Goal: Transaction & Acquisition: Book appointment/travel/reservation

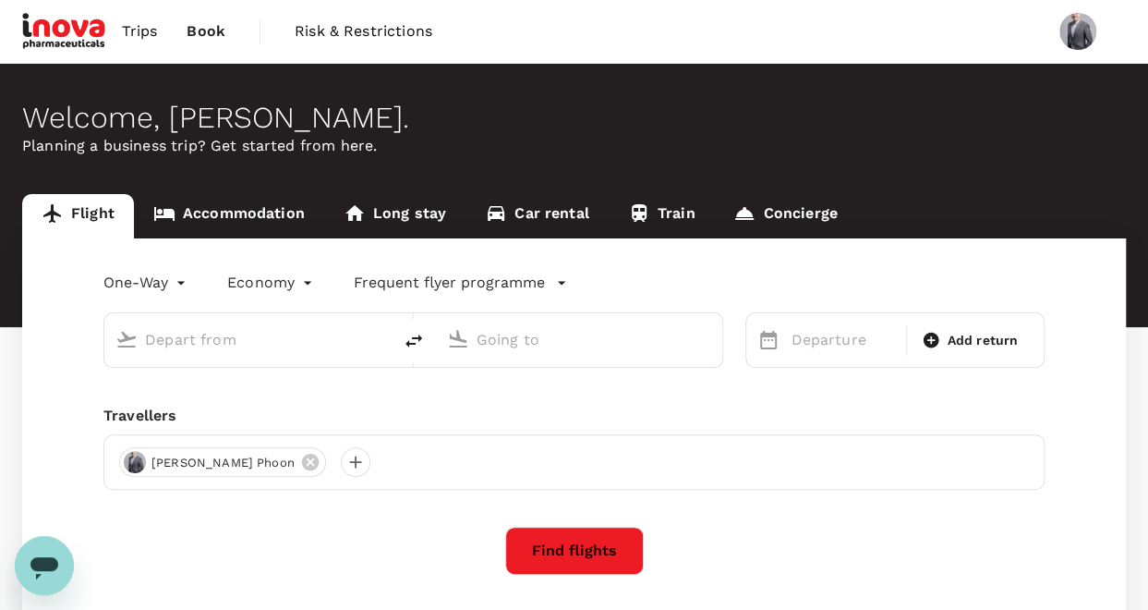
type input "roundtrip"
type input "[GEOGRAPHIC_DATA], [GEOGRAPHIC_DATA] (any)"
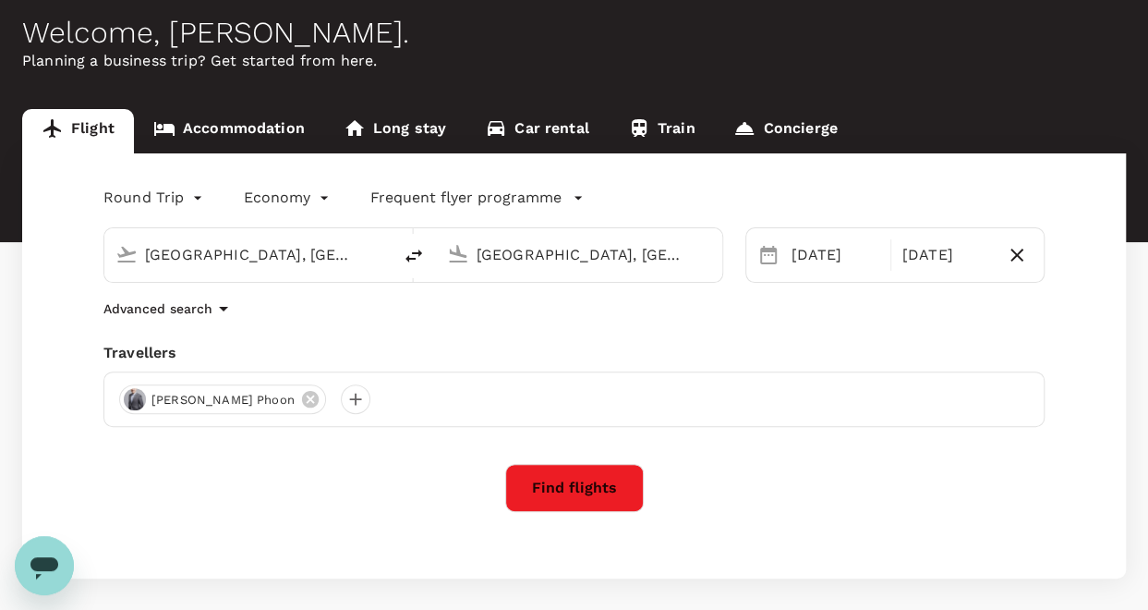
scroll to position [153, 0]
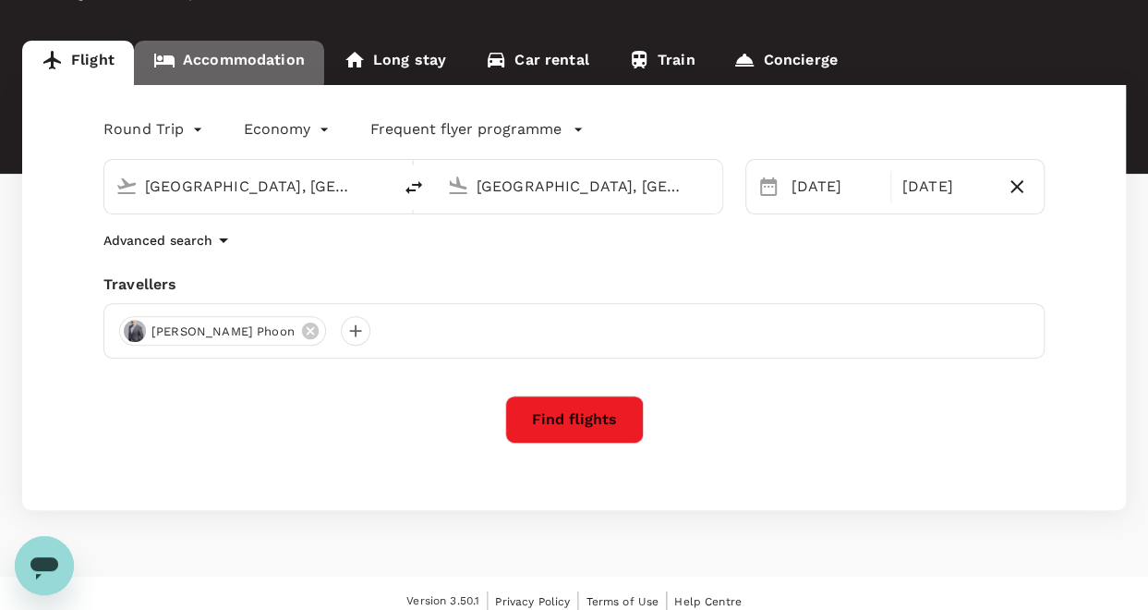
click at [212, 52] on link "Accommodation" at bounding box center [229, 63] width 190 height 44
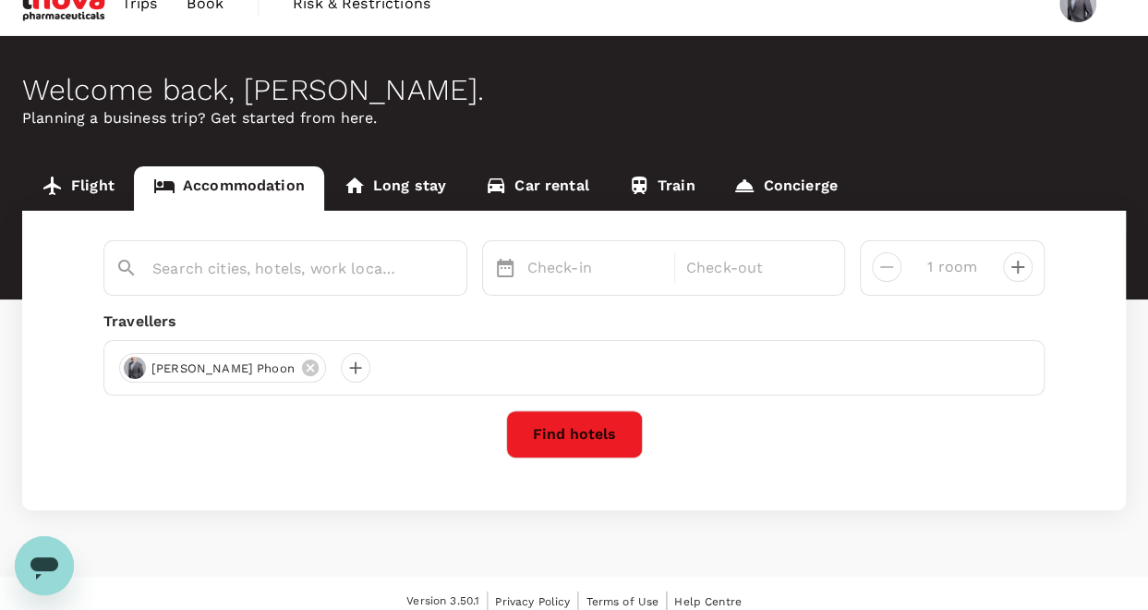
scroll to position [42, 0]
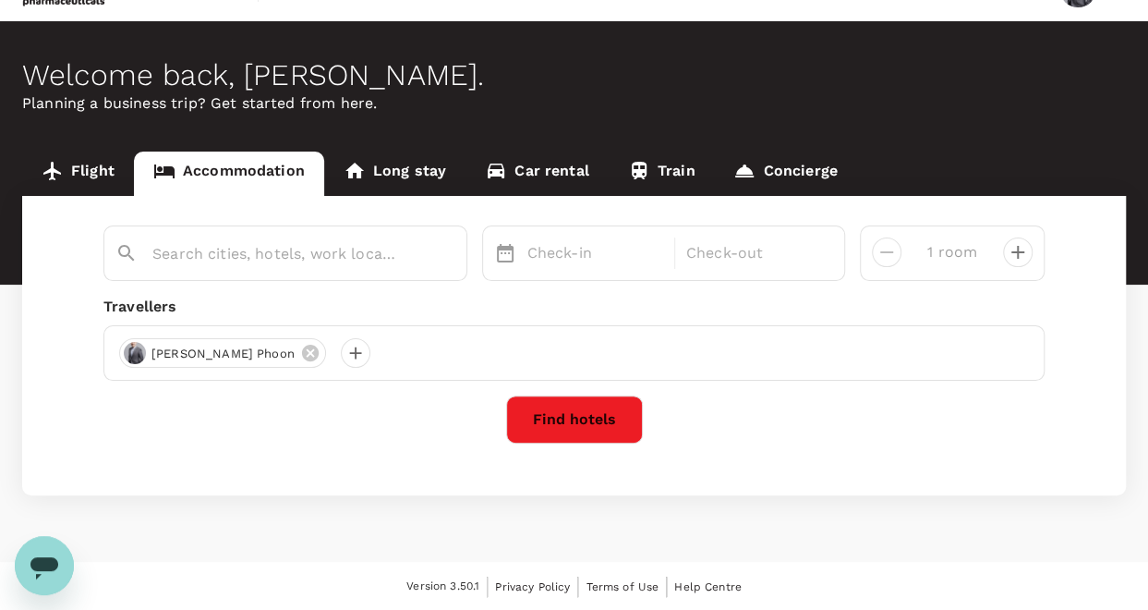
click at [392, 354] on div "[PERSON_NAME] Phoon" at bounding box center [573, 352] width 941 height 55
click at [341, 352] on div at bounding box center [356, 353] width 30 height 30
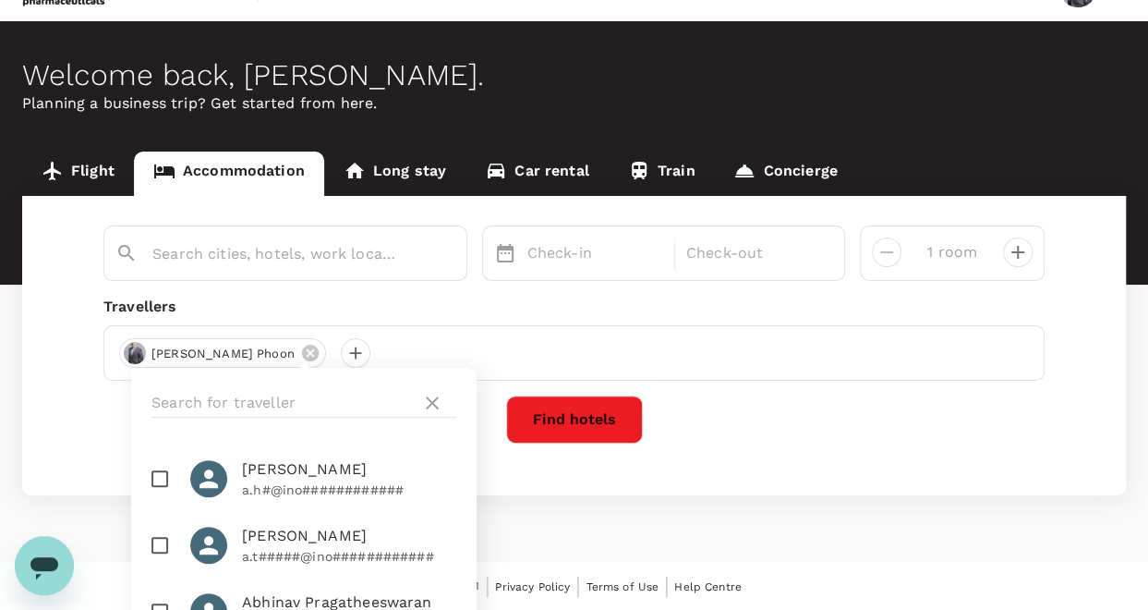
click at [816, 490] on div "Check-in Check-out 1 room Travellers [PERSON_NAME] Phoon [PERSON_NAME] a.h#@ino…" at bounding box center [574, 345] width 1104 height 299
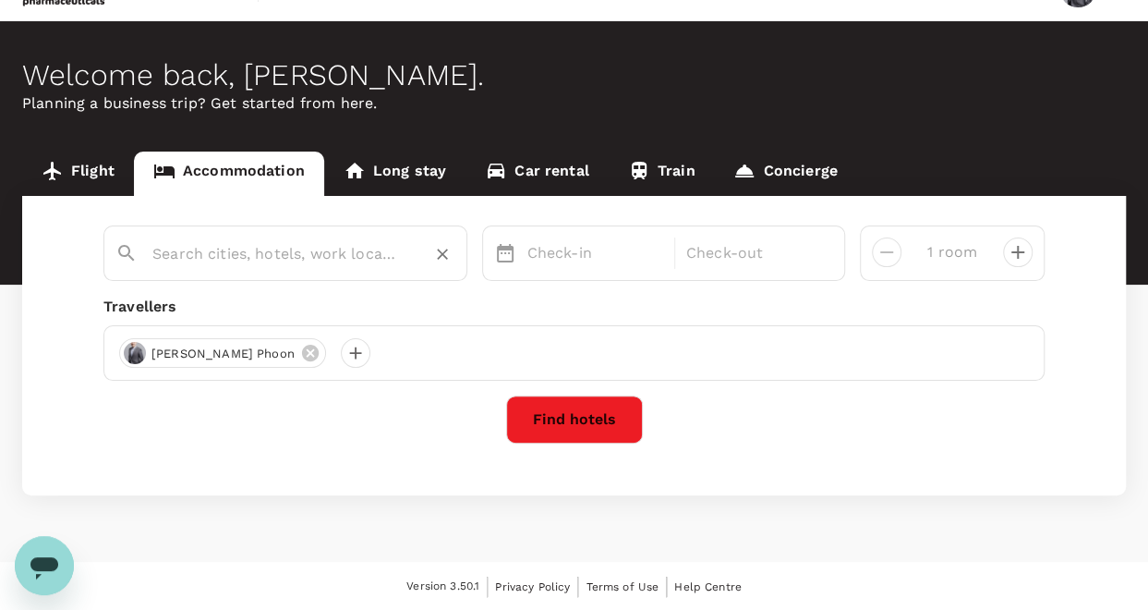
click at [181, 261] on input "text" at bounding box center [277, 253] width 251 height 29
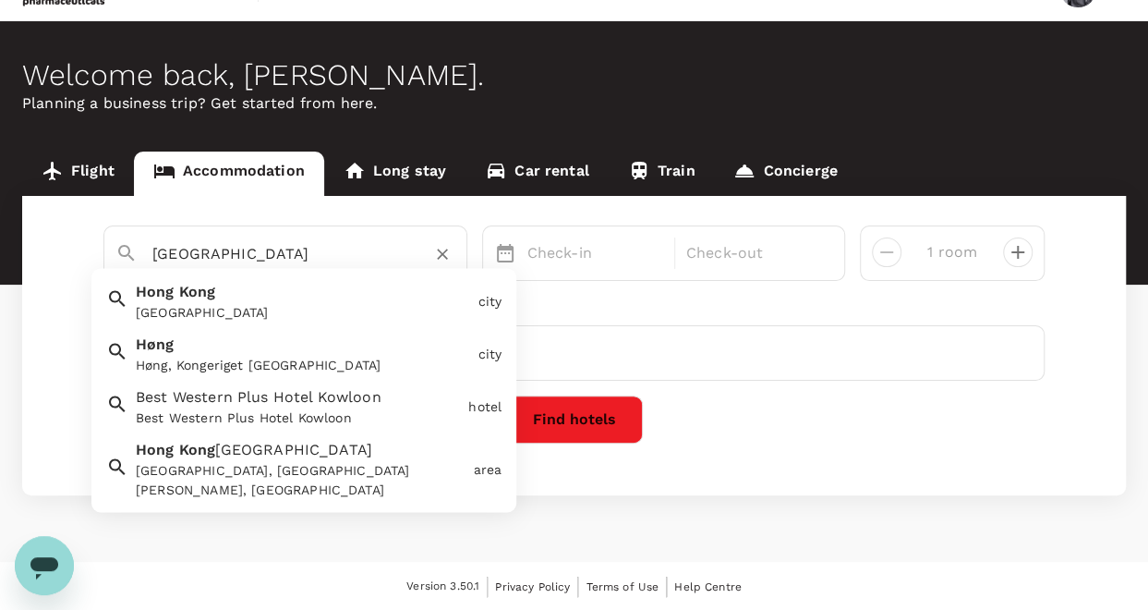
click at [188, 282] on div "[GEOGRAPHIC_DATA] [GEOGRAPHIC_DATA]" at bounding box center [299, 298] width 342 height 49
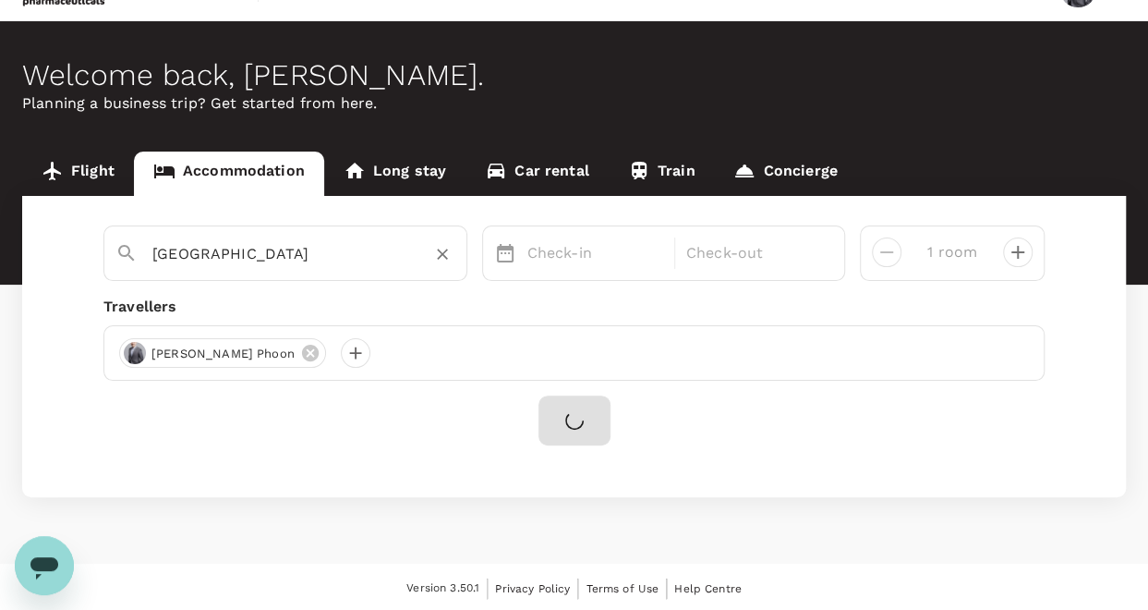
scroll to position [0, 0]
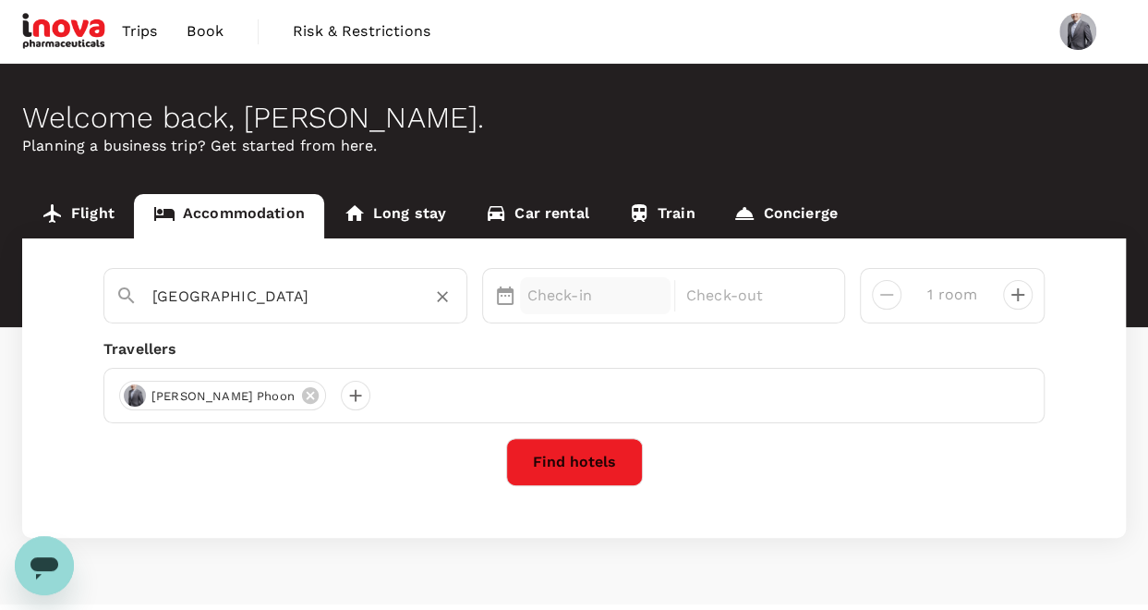
type input "[GEOGRAPHIC_DATA]"
click at [586, 312] on div "Check-in" at bounding box center [595, 295] width 151 height 37
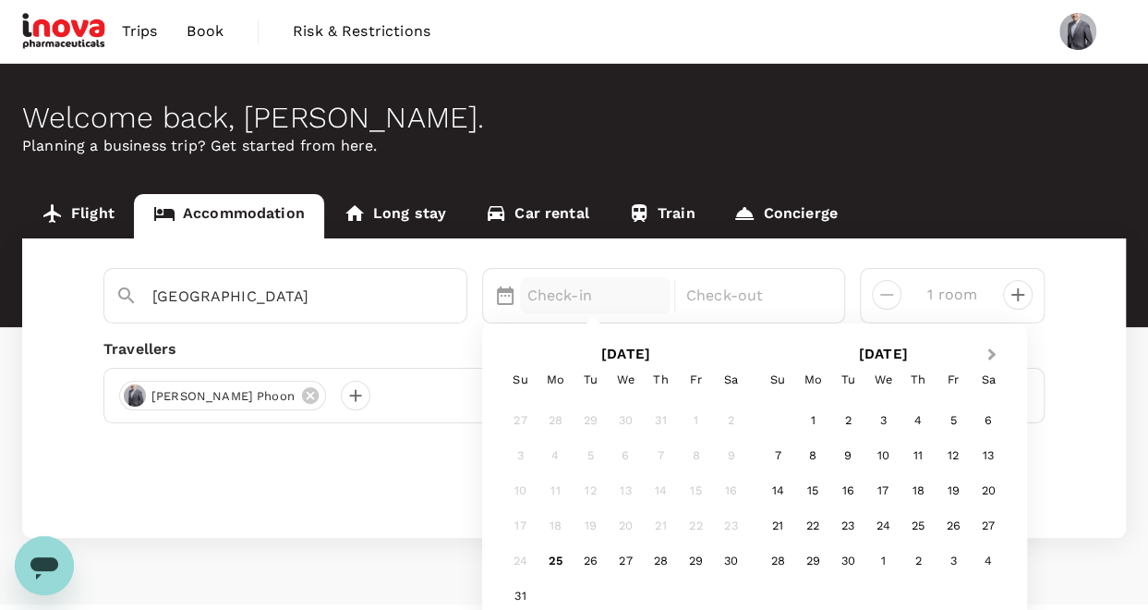
click at [991, 346] on button "Next Month" at bounding box center [993, 356] width 30 height 30
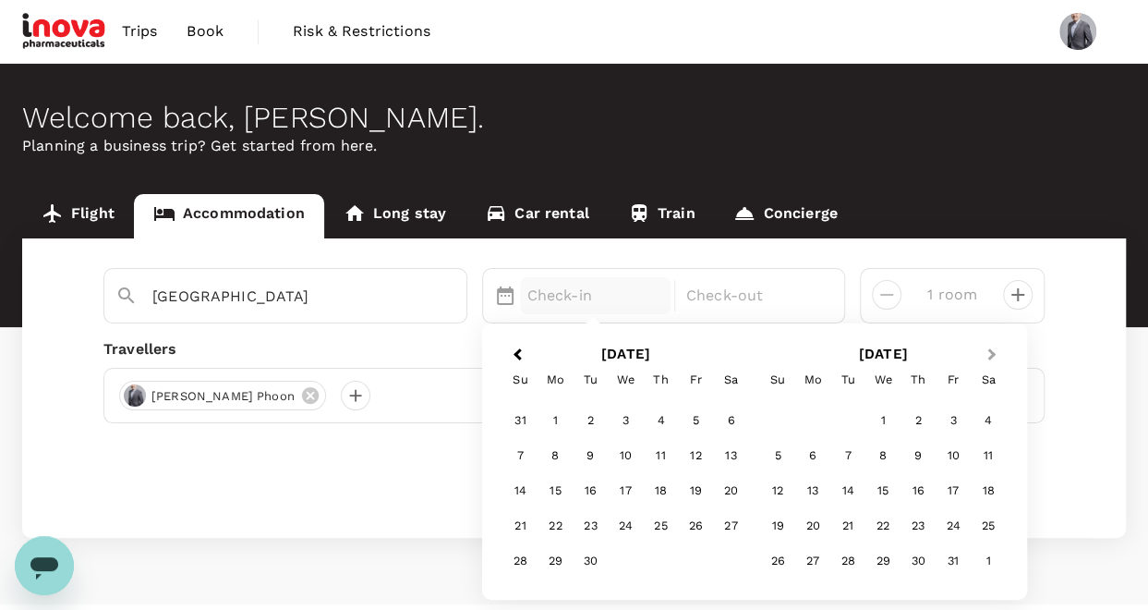
click at [996, 349] on button "Next Month" at bounding box center [993, 356] width 30 height 30
click at [882, 564] on div "26" at bounding box center [882, 561] width 35 height 35
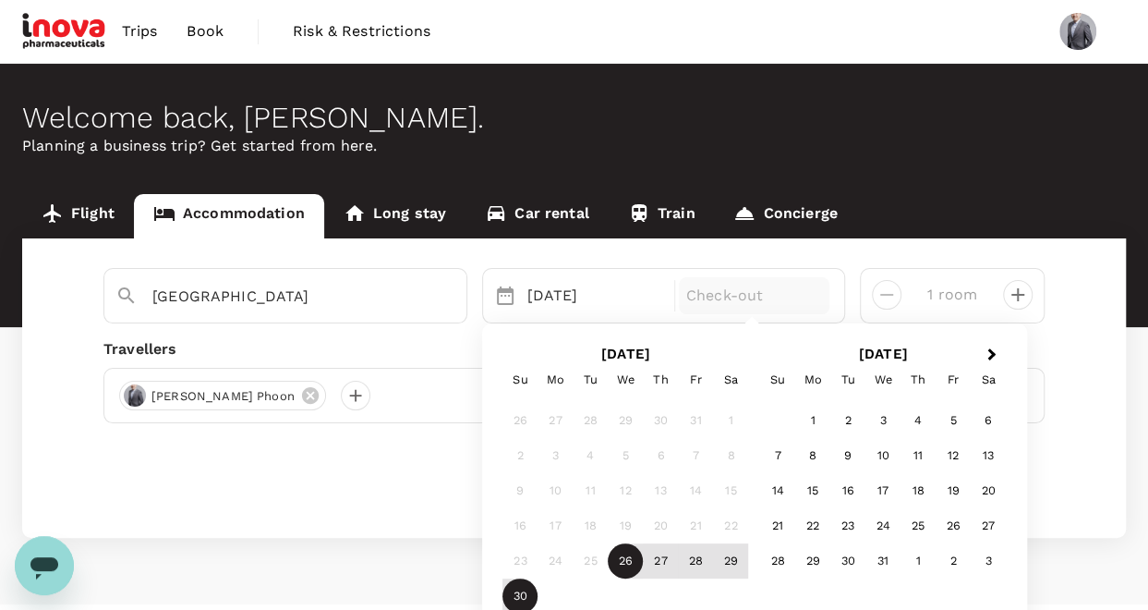
click at [513, 594] on div "30" at bounding box center [519, 596] width 35 height 35
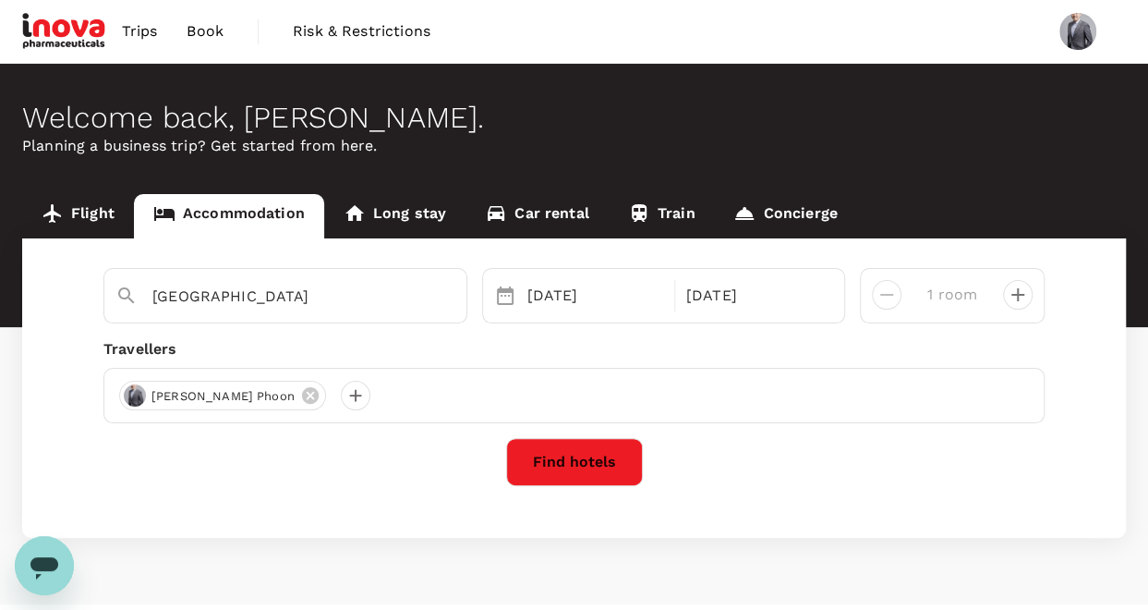
click at [600, 460] on button "Find hotels" at bounding box center [574, 462] width 137 height 48
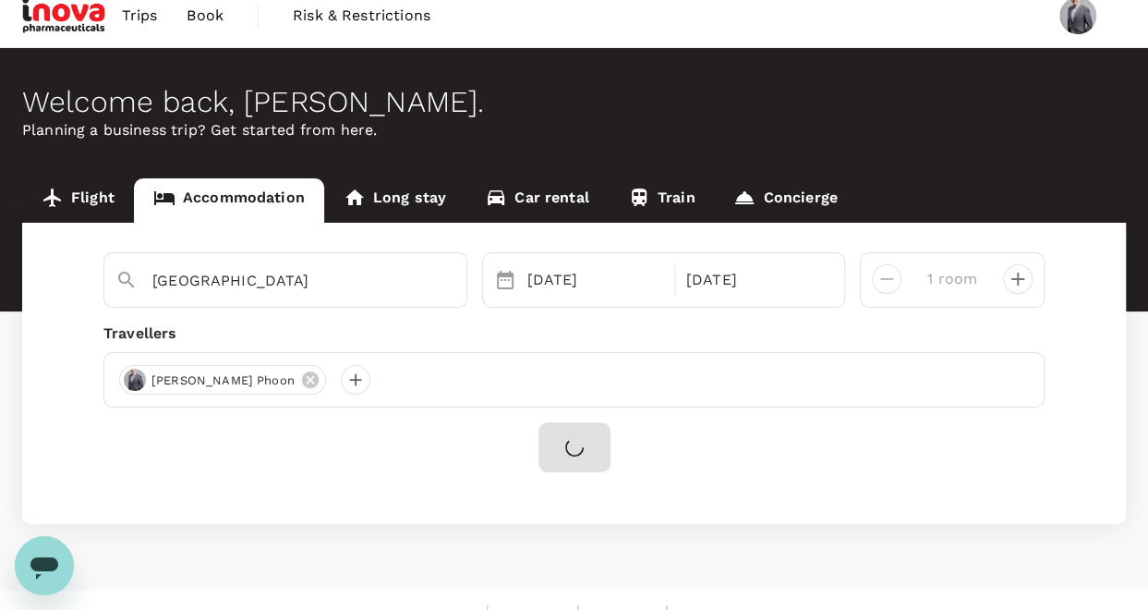
scroll to position [44, 0]
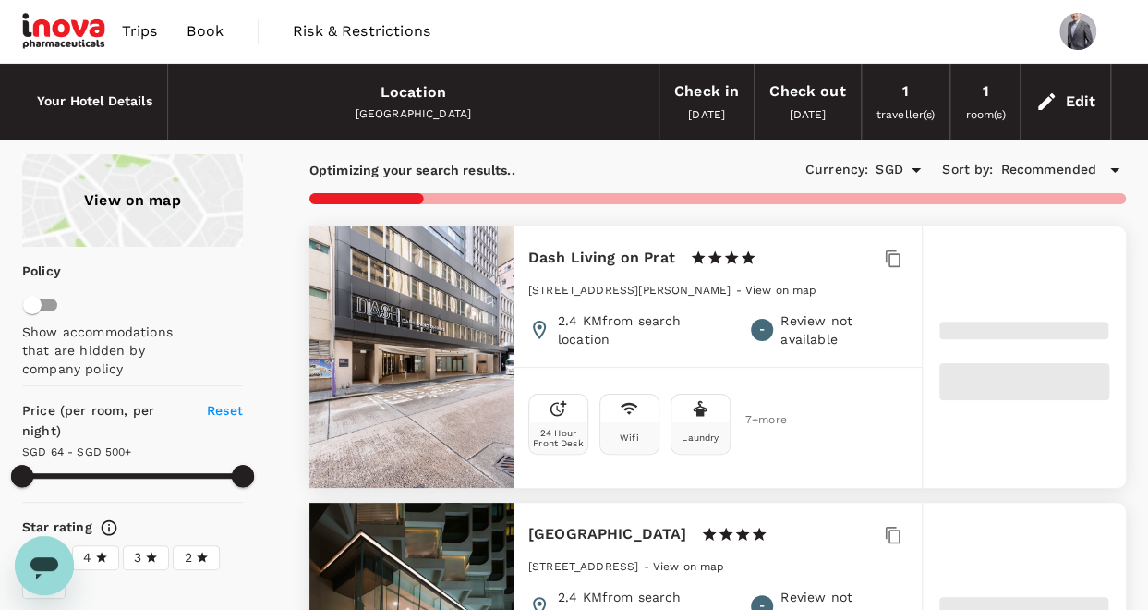
type input "499.88"
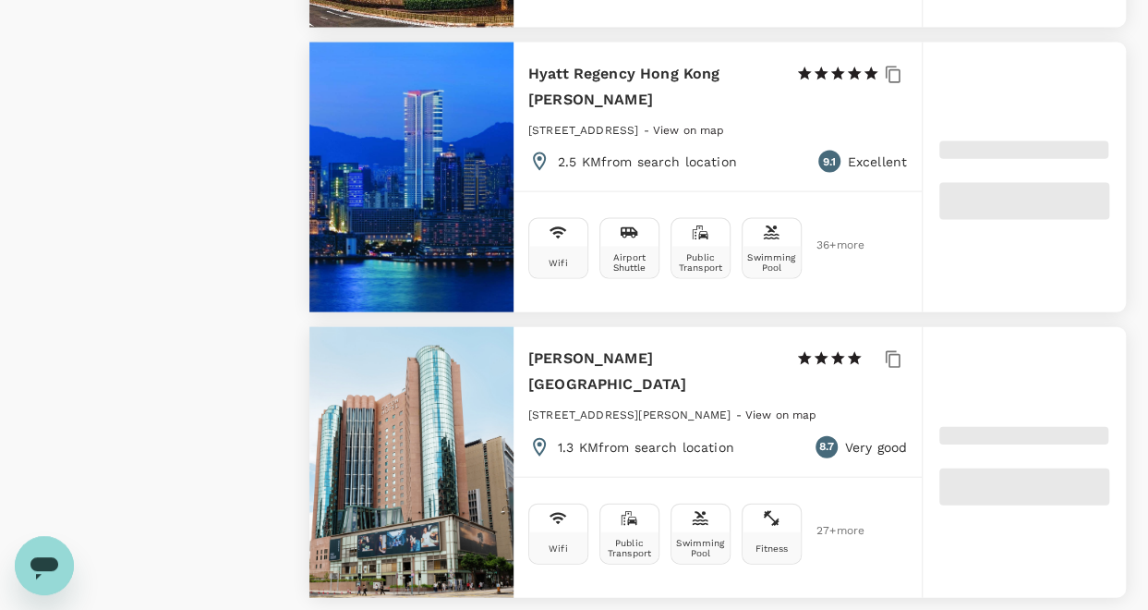
scroll to position [1820, 0]
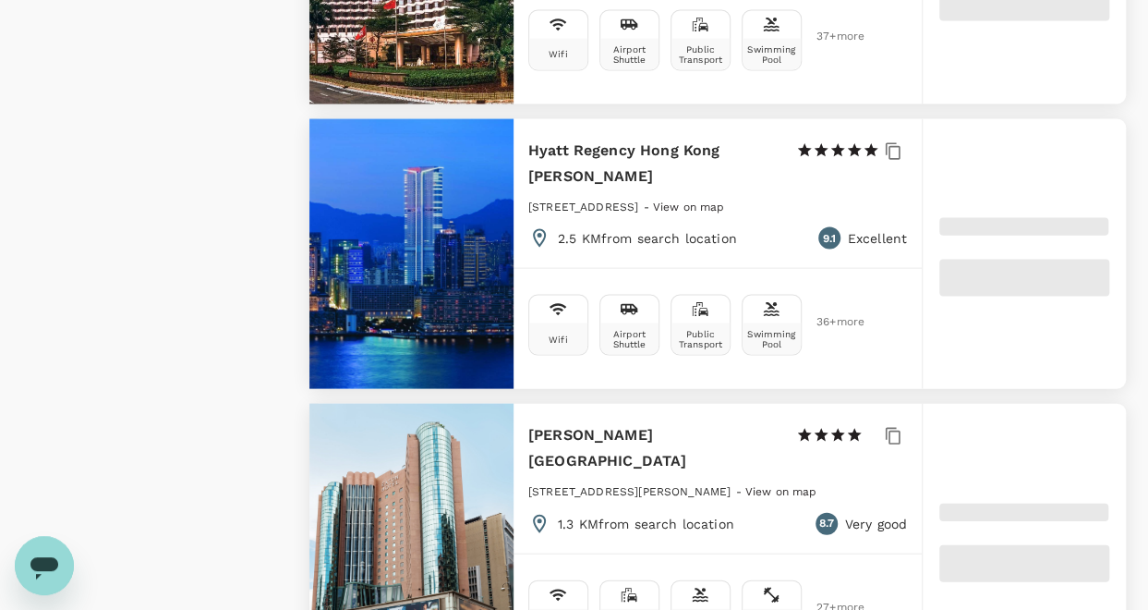
type input "63.99"
type input "499.99"
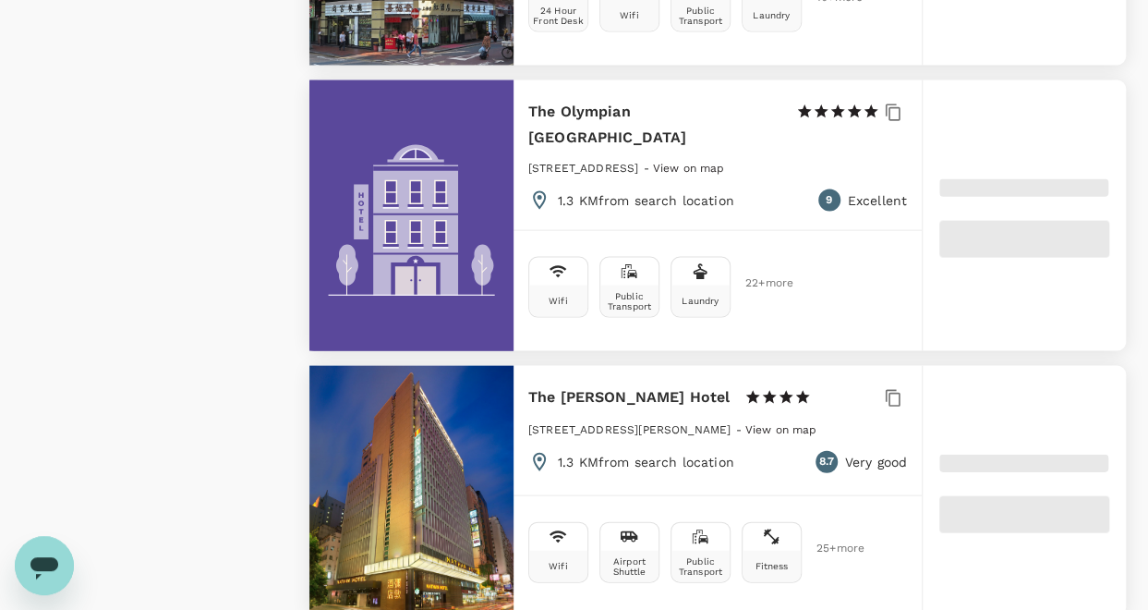
type input "41.99"
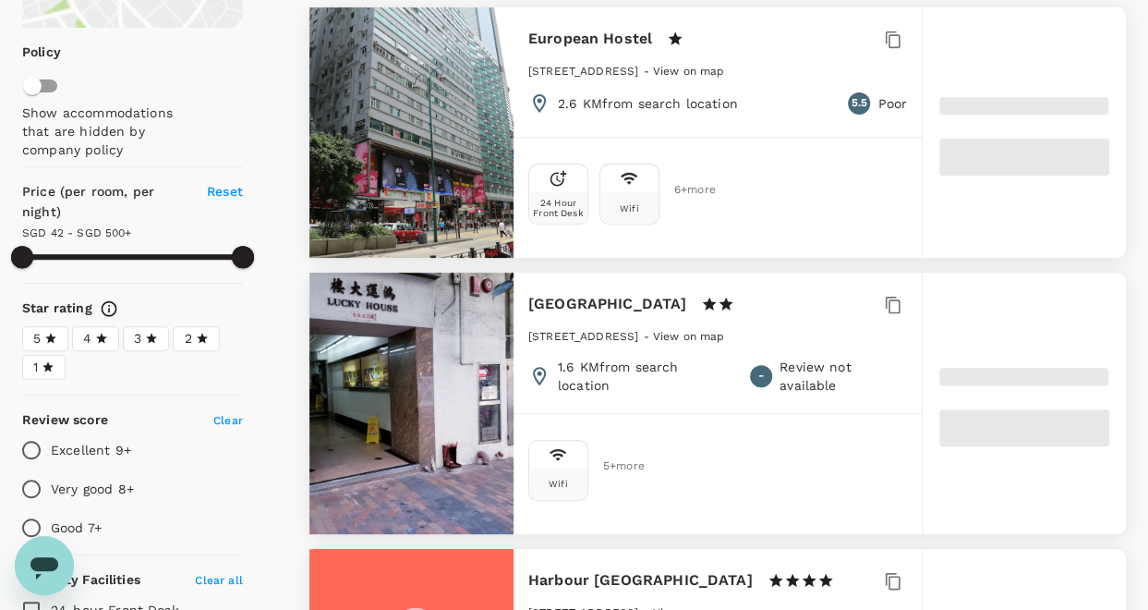
scroll to position [0, 0]
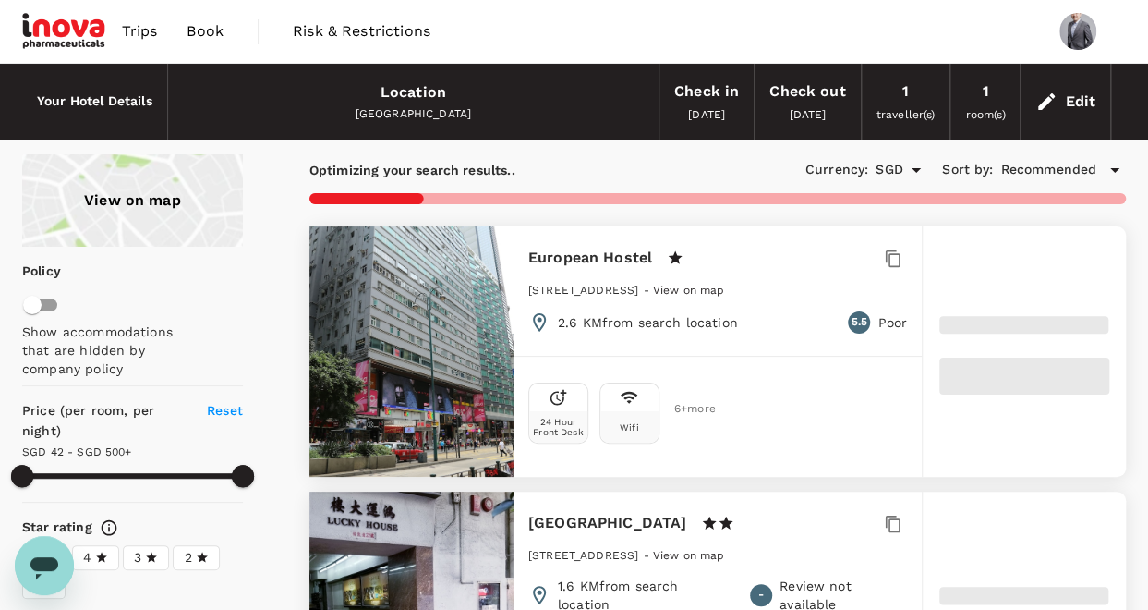
type input "499.89"
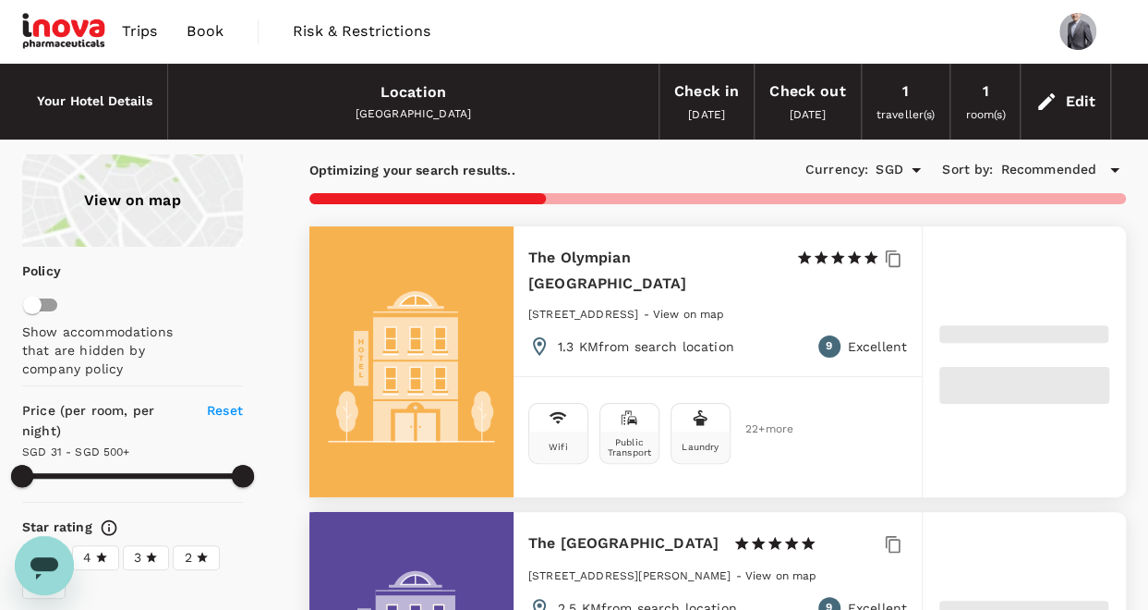
type input "30.89"
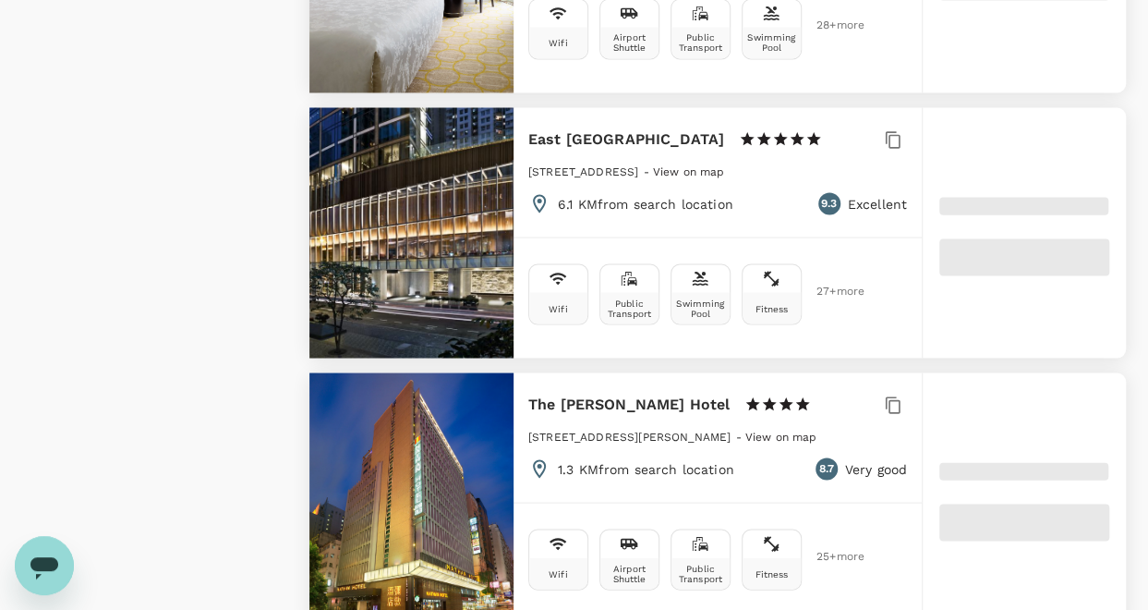
scroll to position [5261, 0]
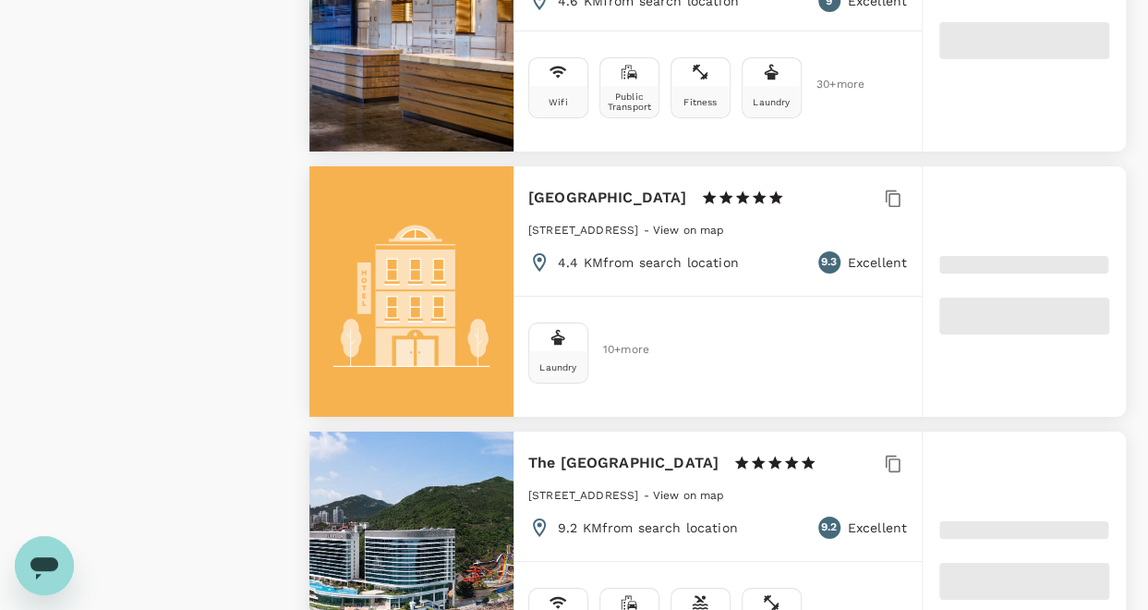
scroll to position [3386, 0]
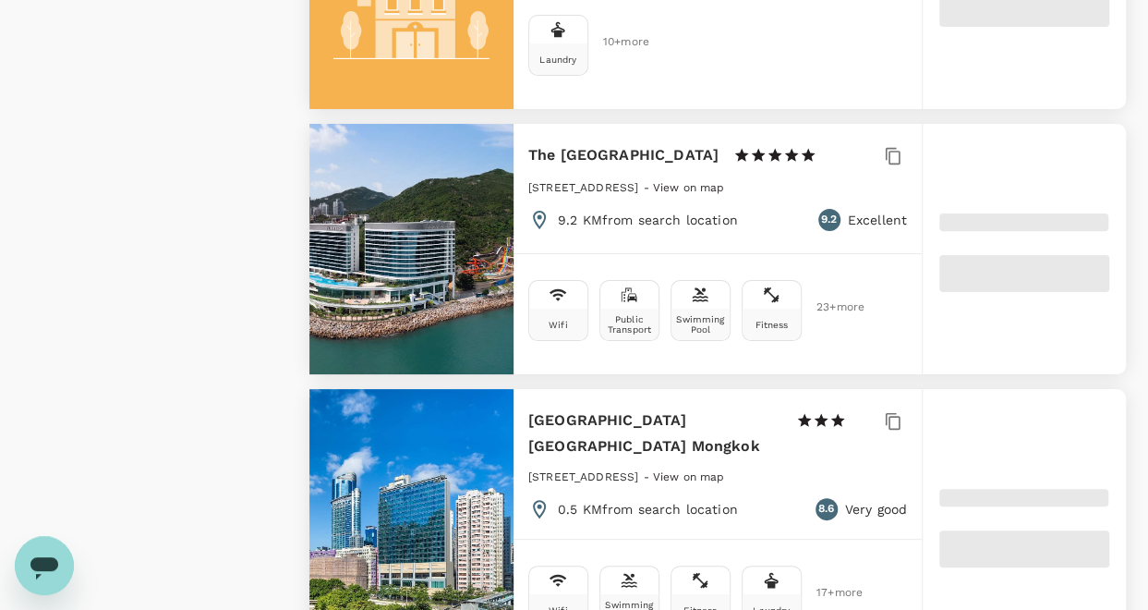
click at [449, 146] on div at bounding box center [411, 249] width 204 height 250
drag, startPoint x: 980, startPoint y: 106, endPoint x: 982, endPoint y: 125, distance: 18.6
click at [982, 124] on div at bounding box center [1024, 249] width 203 height 250
click at [975, 255] on span at bounding box center [1023, 273] width 169 height 37
click at [824, 177] on div "[STREET_ADDRESS] - View on map" at bounding box center [717, 192] width 379 height 31
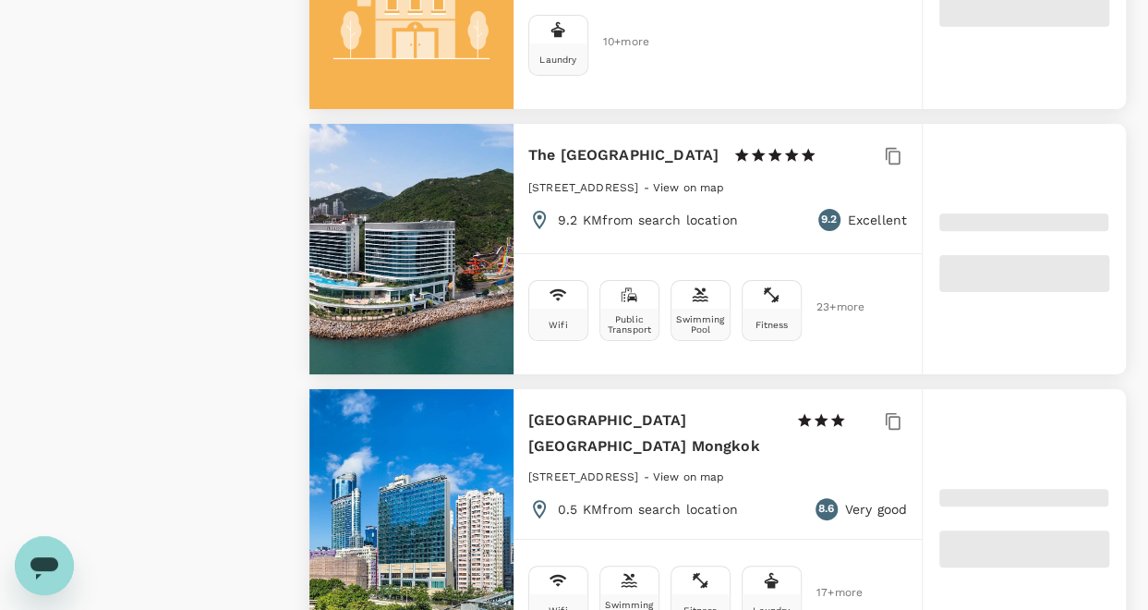
click at [824, 177] on div "[STREET_ADDRESS] - View on map" at bounding box center [717, 192] width 379 height 31
click at [622, 142] on h6 "The [GEOGRAPHIC_DATA]" at bounding box center [623, 155] width 190 height 26
click at [514, 164] on div "The [GEOGRAPHIC_DATA] 1 Star 2 Stars 3 Stars 4 Stars 5 Stars [STREET_ADDRESS] -…" at bounding box center [717, 249] width 408 height 250
click at [392, 187] on div at bounding box center [411, 249] width 204 height 250
click at [391, 185] on div at bounding box center [411, 249] width 204 height 250
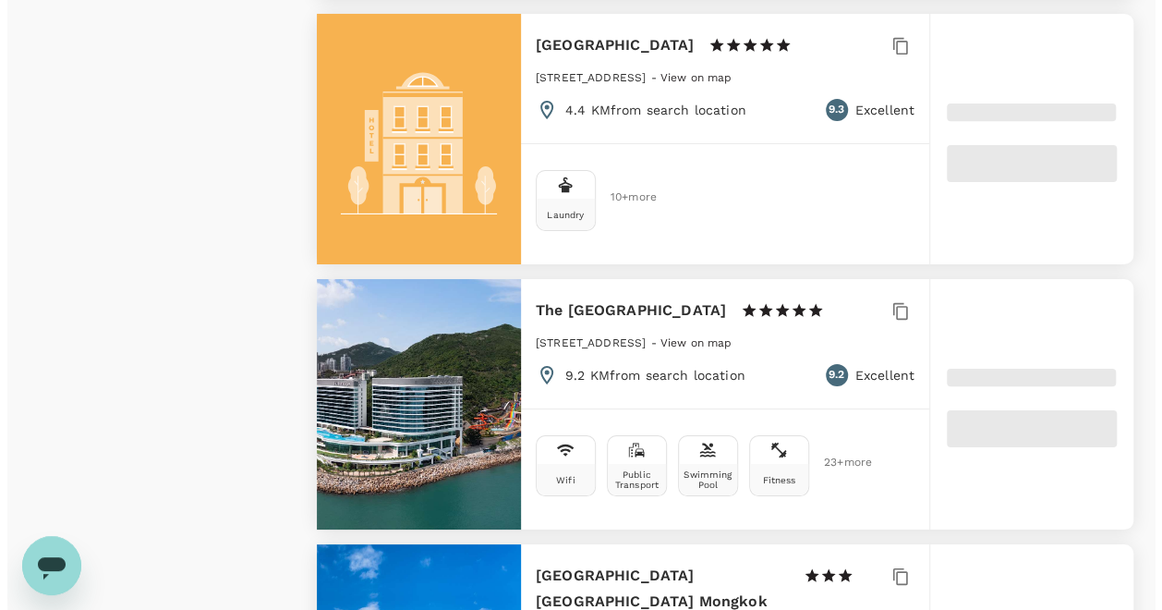
scroll to position [3232, 0]
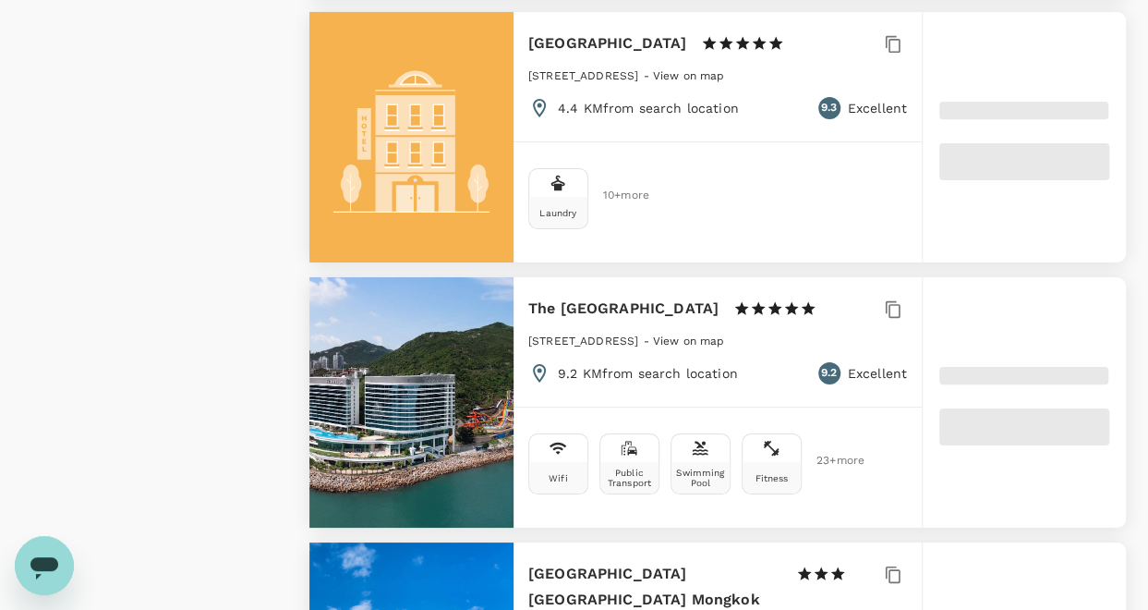
click at [1032, 277] on div at bounding box center [1024, 402] width 203 height 250
click at [1034, 367] on span at bounding box center [1023, 376] width 169 height 18
click at [1027, 360] on div at bounding box center [1023, 402] width 169 height 85
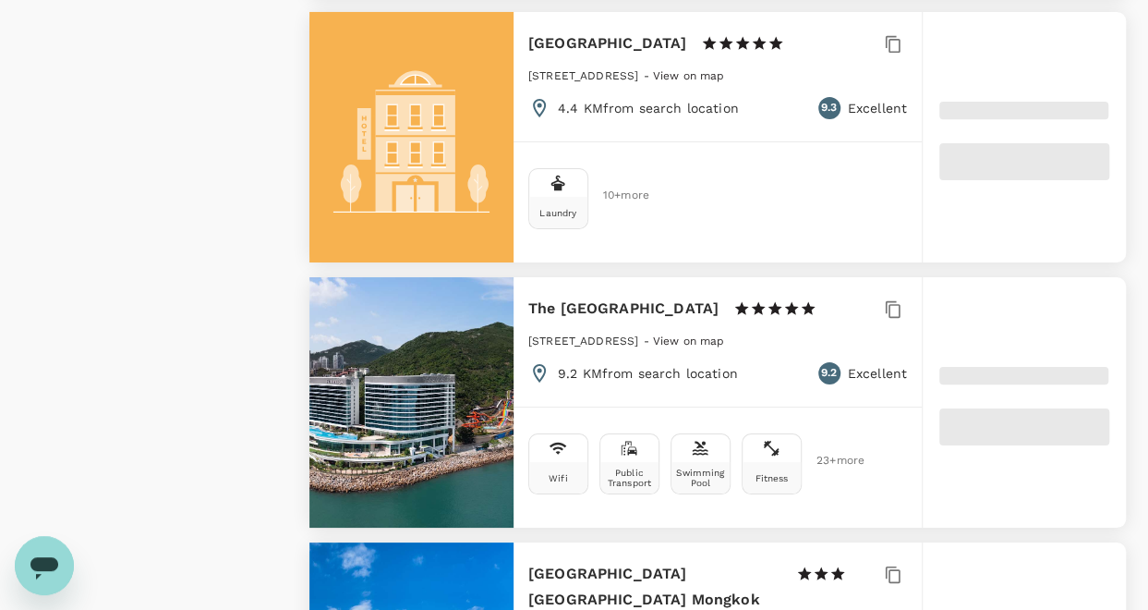
click at [1027, 360] on div at bounding box center [1023, 402] width 169 height 85
type input "499.89"
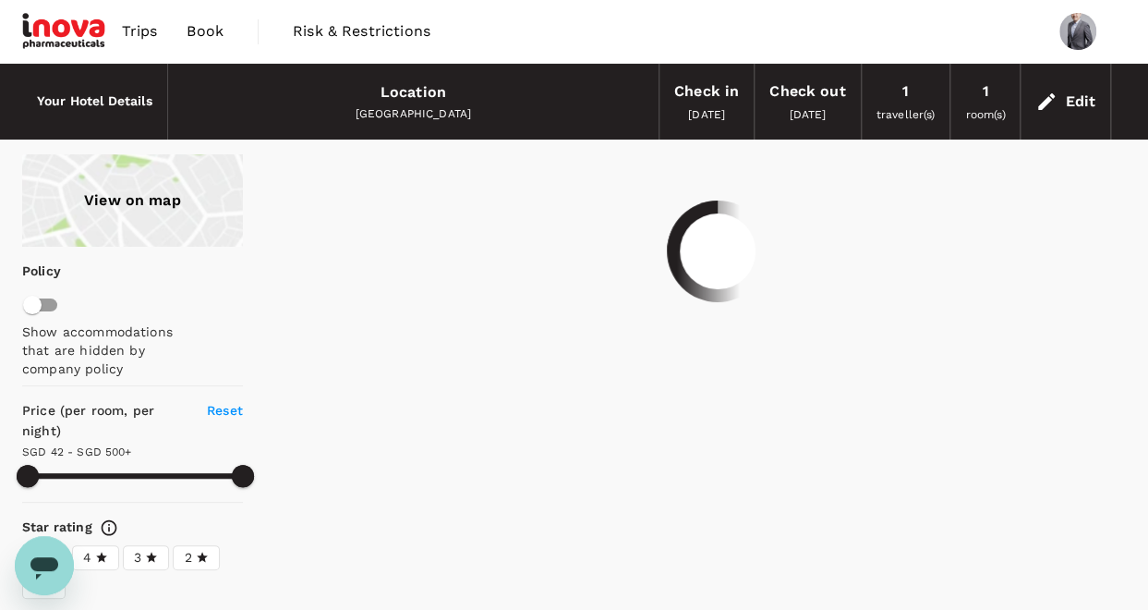
type input "30.92"
